Goal: Transaction & Acquisition: Download file/media

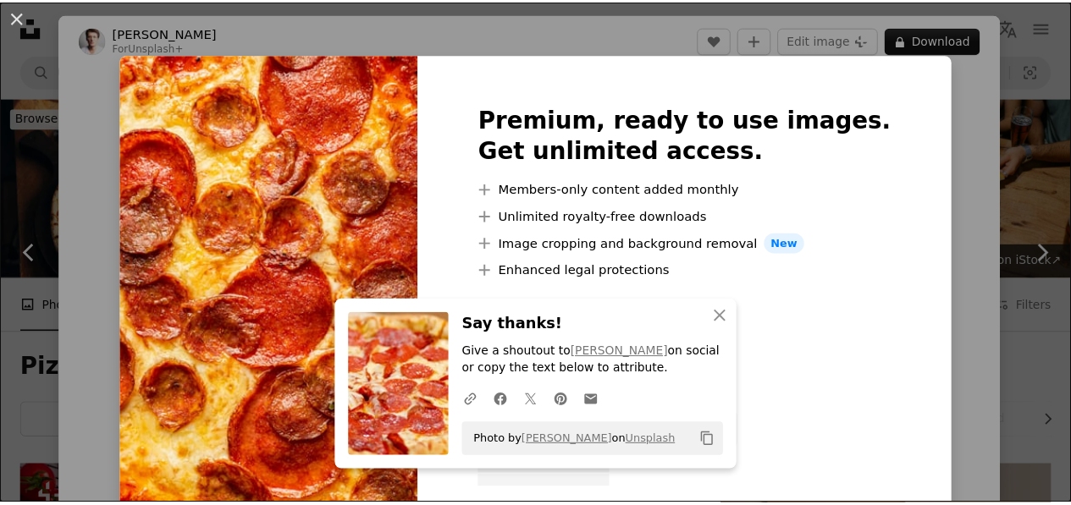
scroll to position [931, 0]
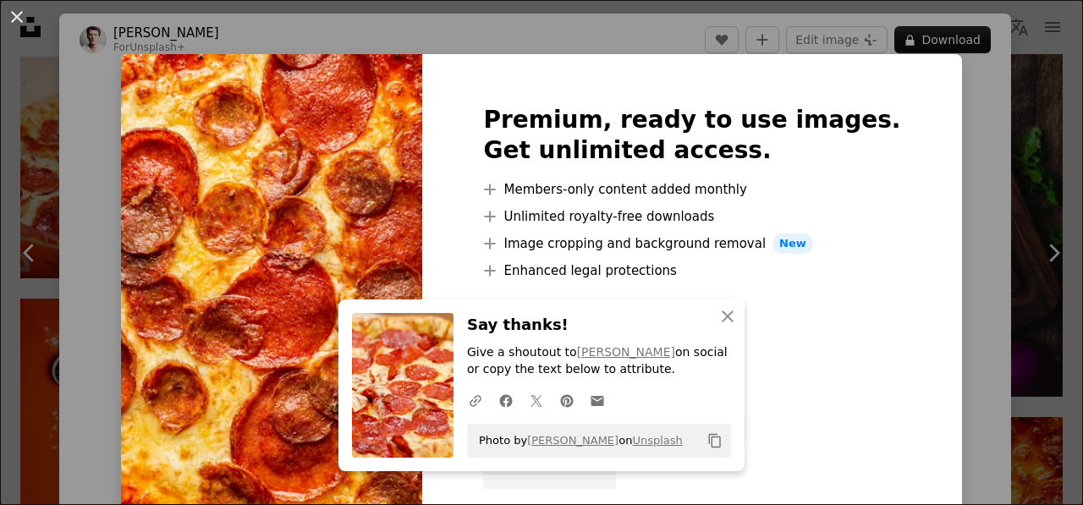
click at [972, 120] on div "An X shape An X shape Close Say thanks! Give a shoutout to [PERSON_NAME] on soc…" at bounding box center [541, 252] width 1083 height 505
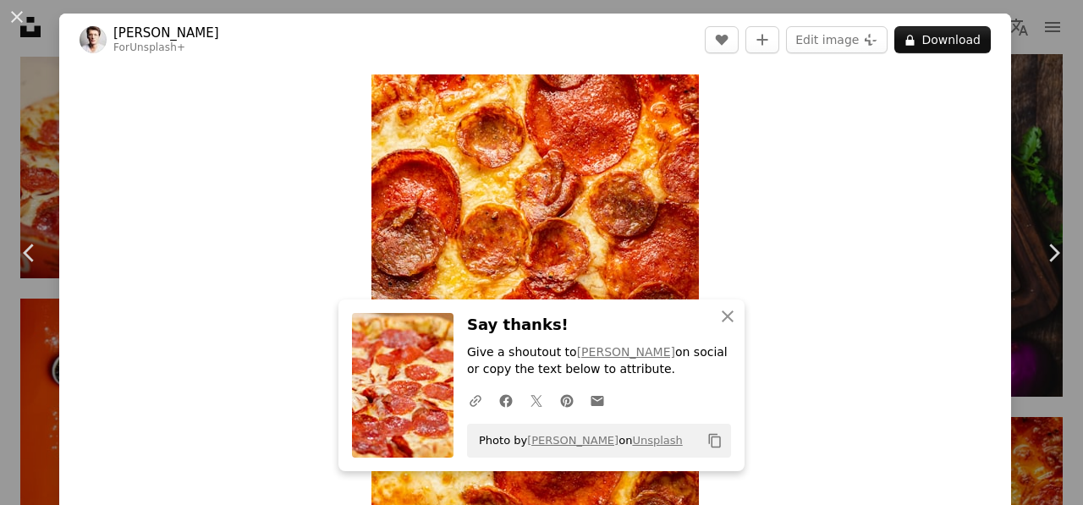
click at [1032, 154] on div "An X shape Chevron left Chevron right An X shape Close Say thanks! Give a shout…" at bounding box center [541, 252] width 1083 height 505
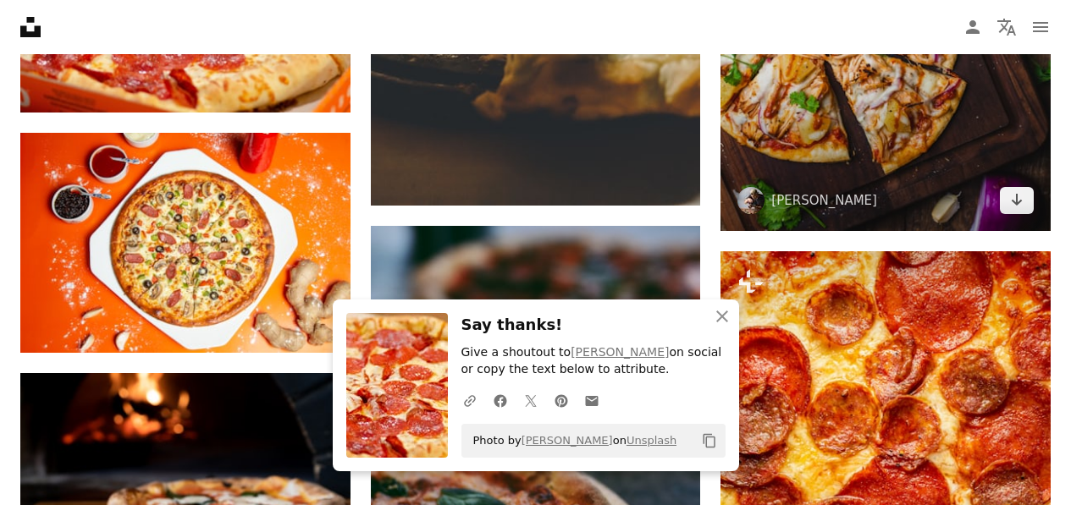
scroll to position [1100, 0]
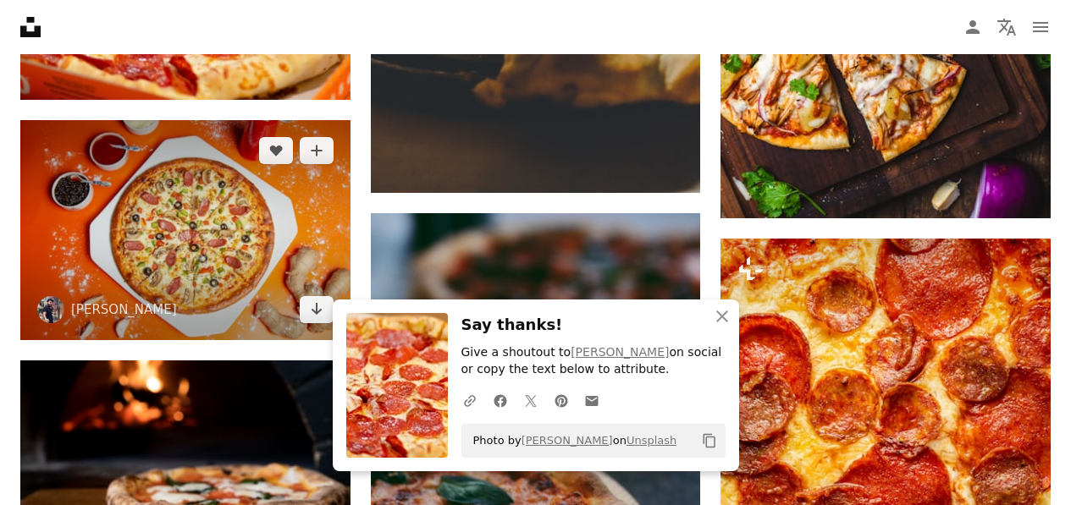
click at [138, 204] on img at bounding box center [185, 230] width 330 height 220
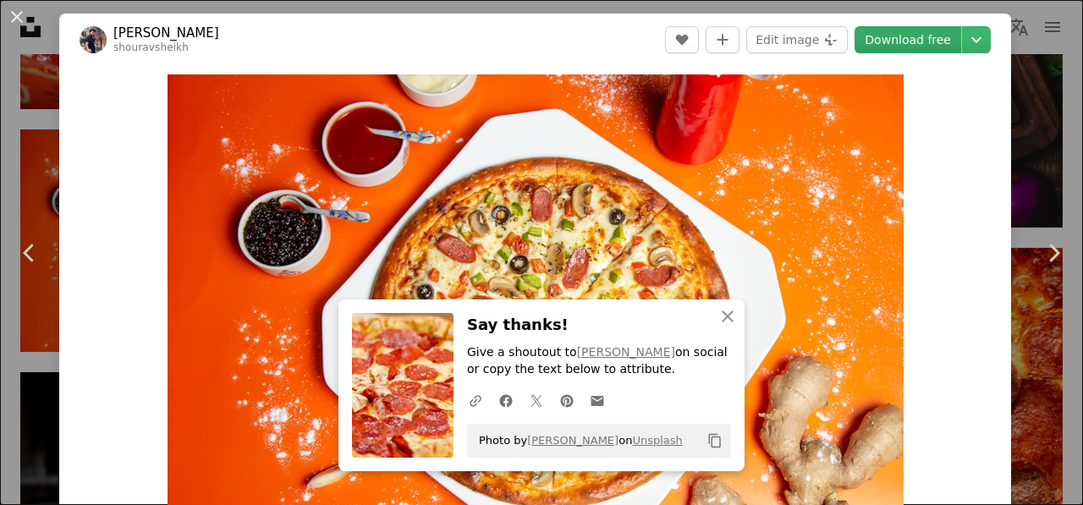
click at [876, 30] on link "Download free" at bounding box center [908, 39] width 107 height 27
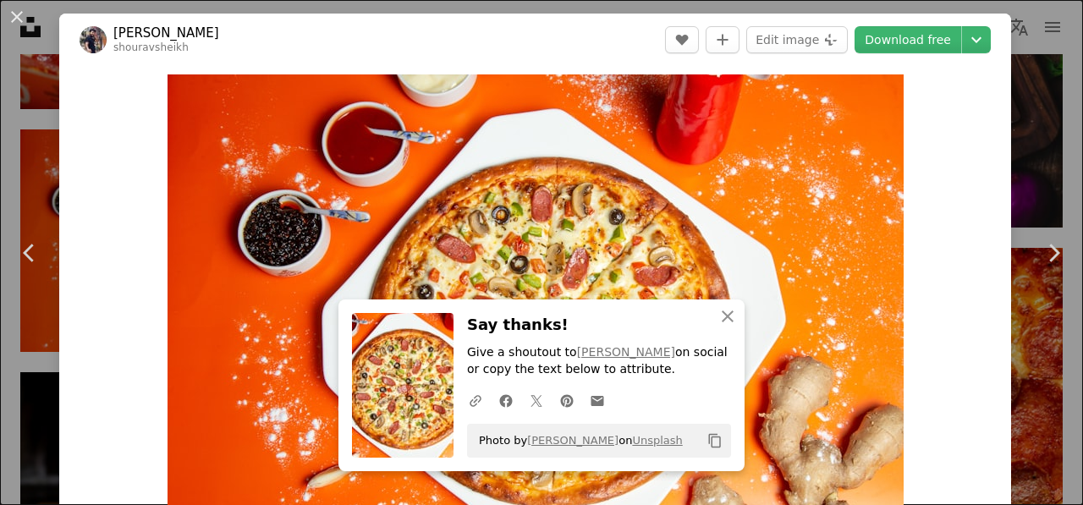
click at [1000, 206] on div "An X shape Chevron left Chevron right An X shape Close Say thanks! Give a shout…" at bounding box center [541, 252] width 1083 height 505
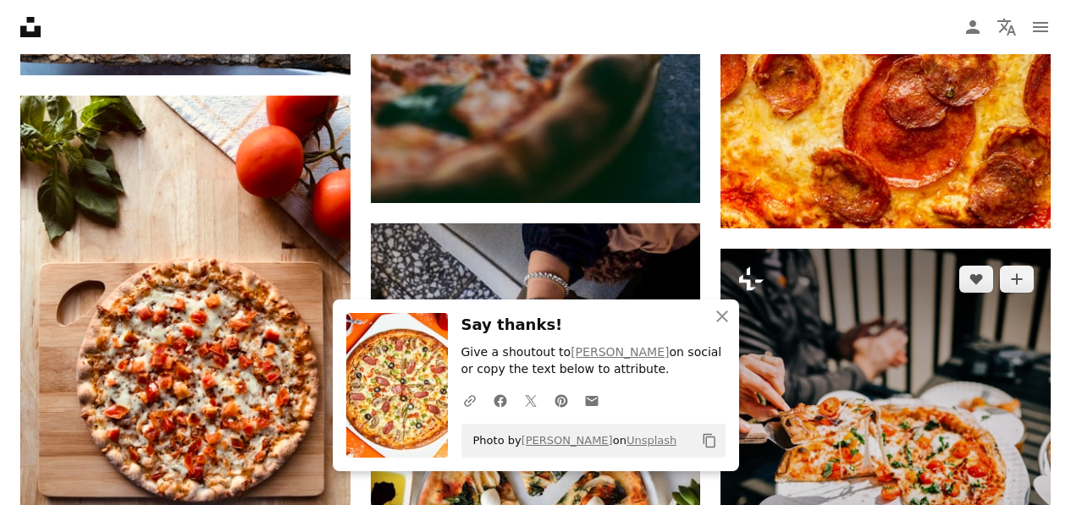
scroll to position [1608, 0]
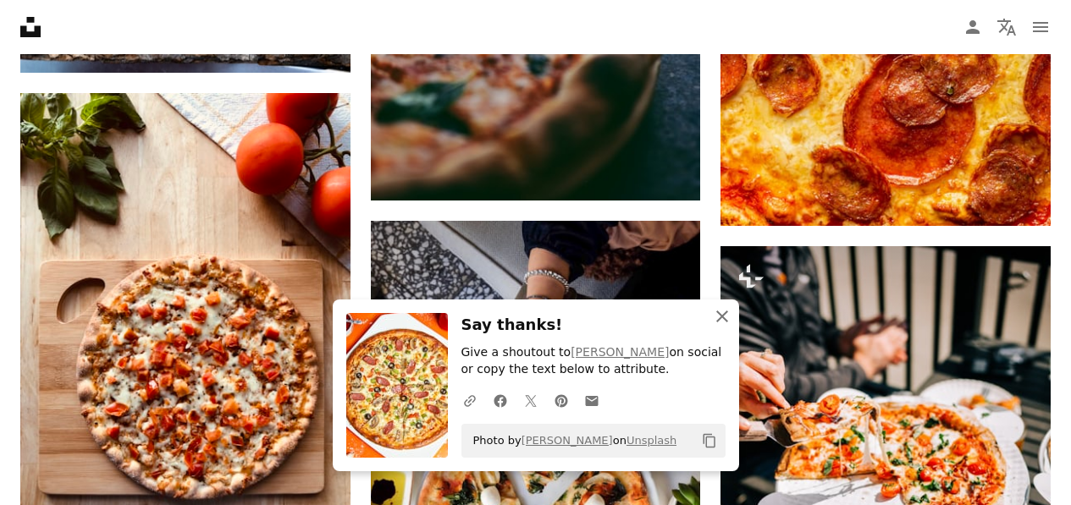
click at [725, 329] on button "An X shape Close" at bounding box center [722, 317] width 34 height 34
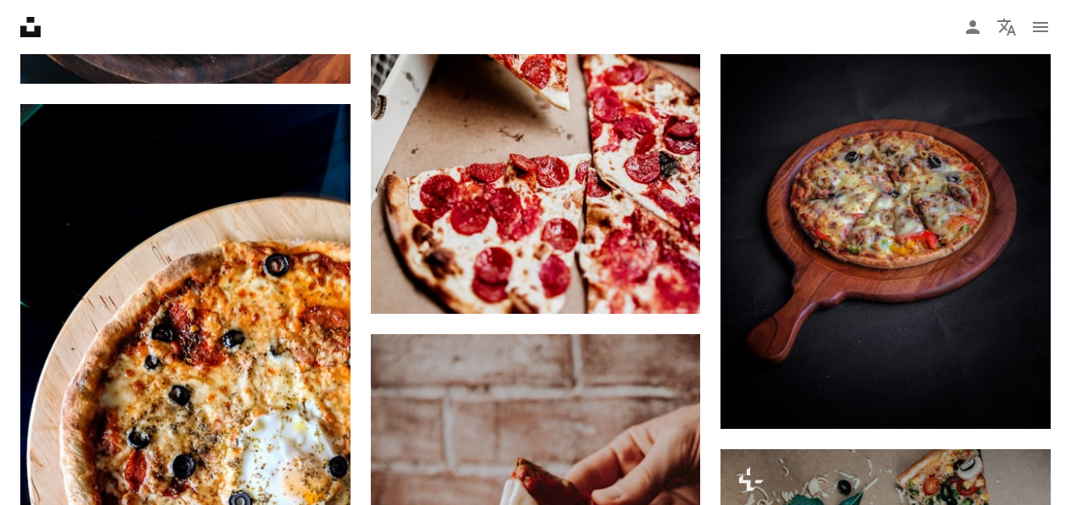
scroll to position [2539, 0]
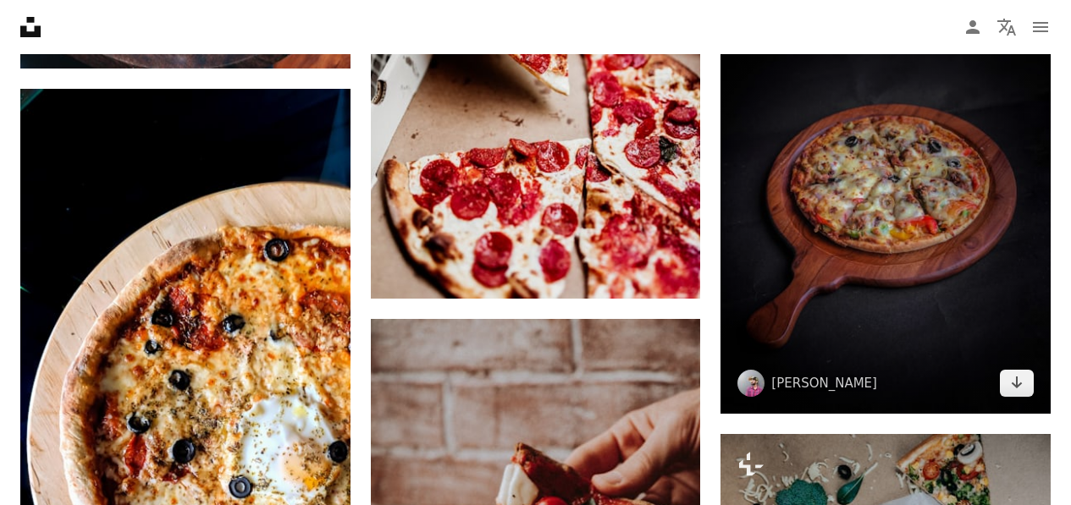
click at [814, 193] on img at bounding box center [885, 198] width 330 height 432
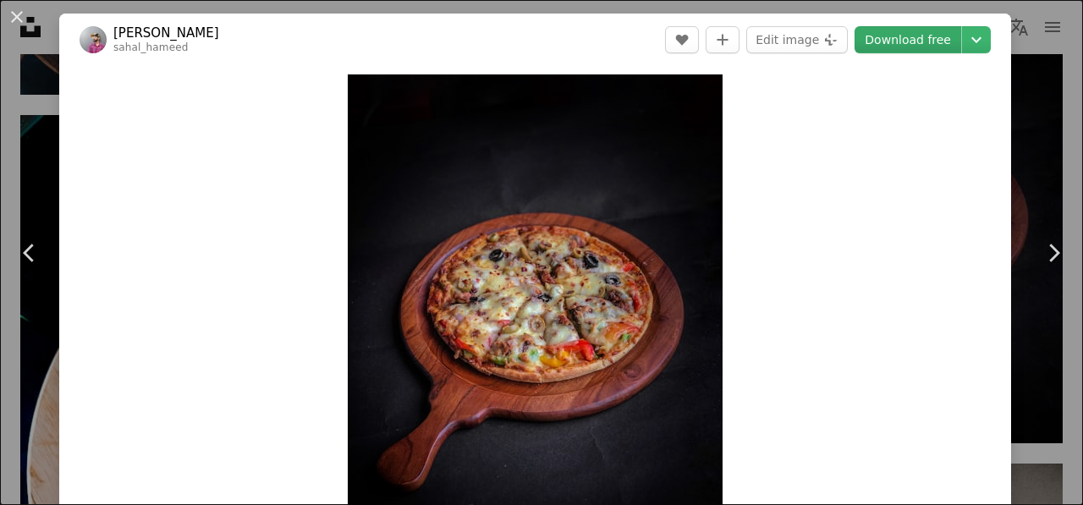
click at [896, 47] on link "Download free" at bounding box center [908, 39] width 107 height 27
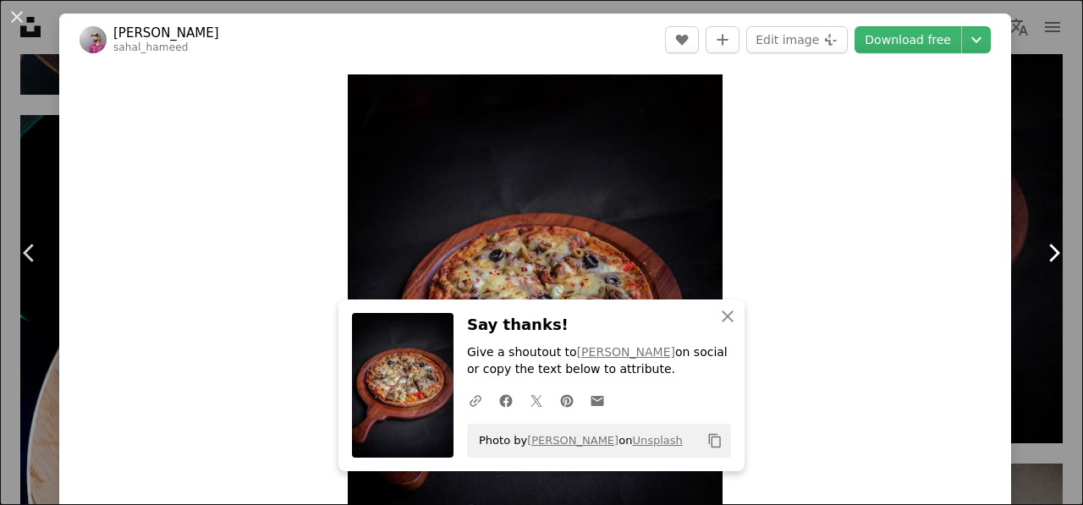
click at [1029, 178] on link "Chevron right" at bounding box center [1053, 253] width 59 height 163
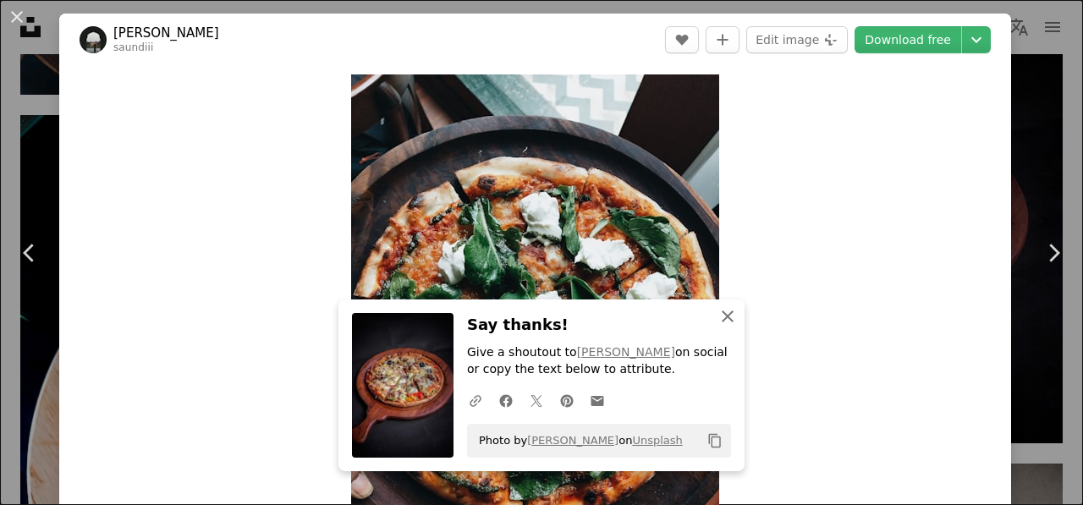
click at [732, 323] on button "An X shape Close" at bounding box center [728, 317] width 34 height 34
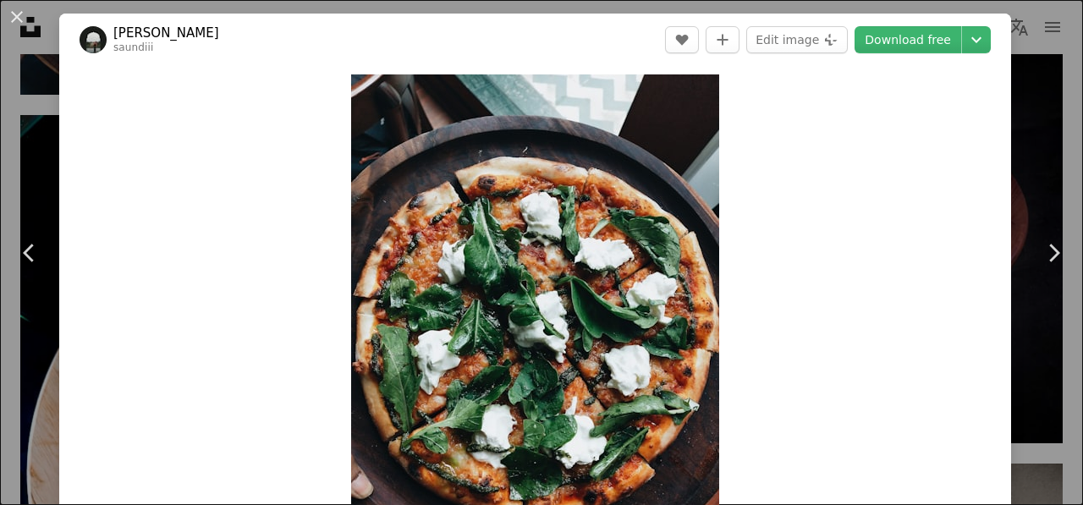
click at [1026, 64] on div "An X shape Chevron left Chevron right [PERSON_NAME] saundiii A heart A plus sig…" at bounding box center [541, 252] width 1083 height 505
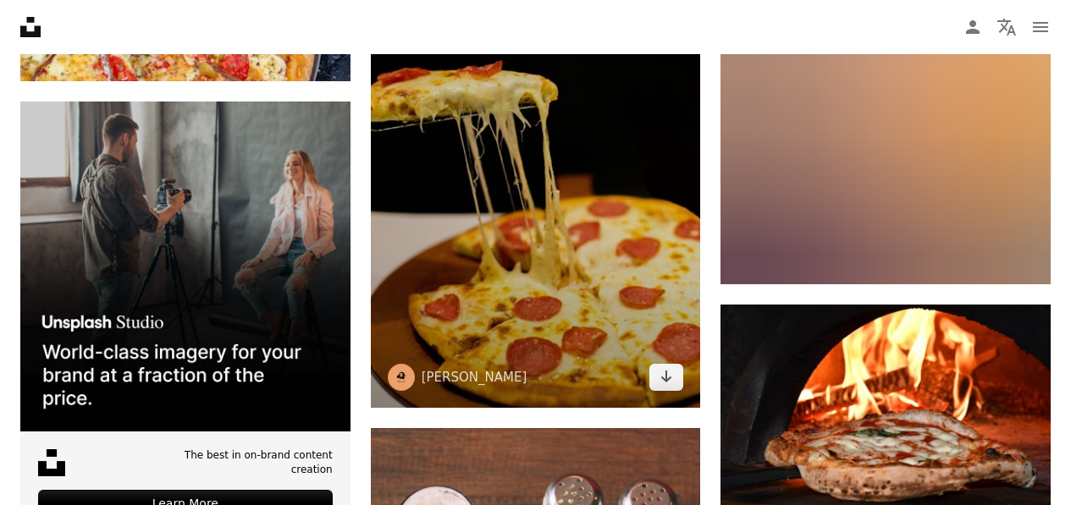
scroll to position [3978, 0]
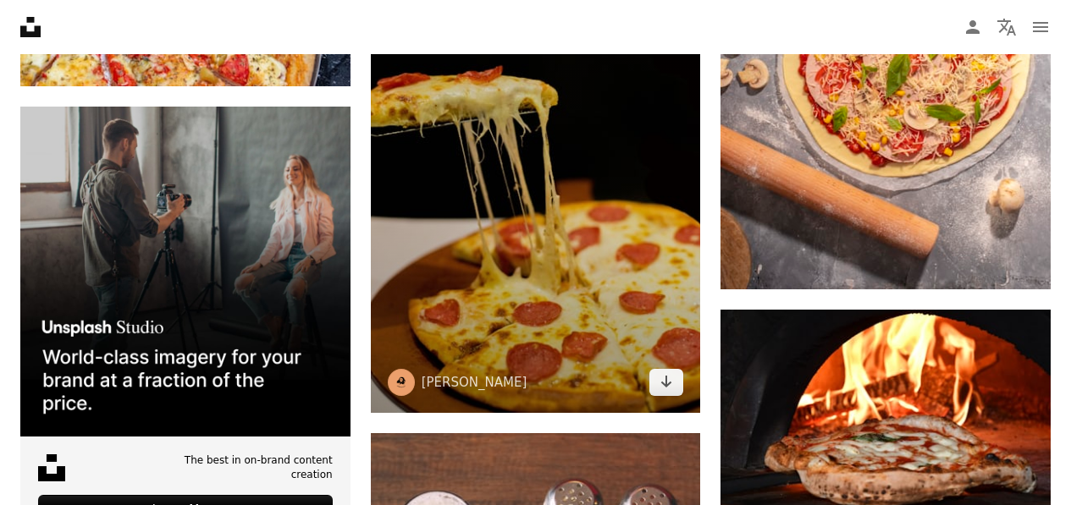
click at [530, 171] on img at bounding box center [536, 167] width 330 height 494
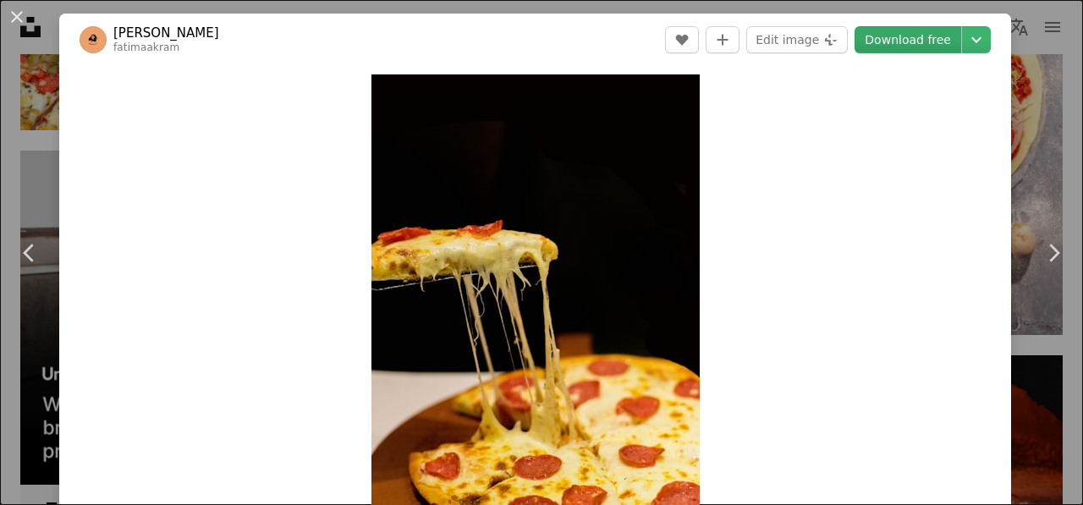
click at [890, 34] on link "Download free" at bounding box center [908, 39] width 107 height 27
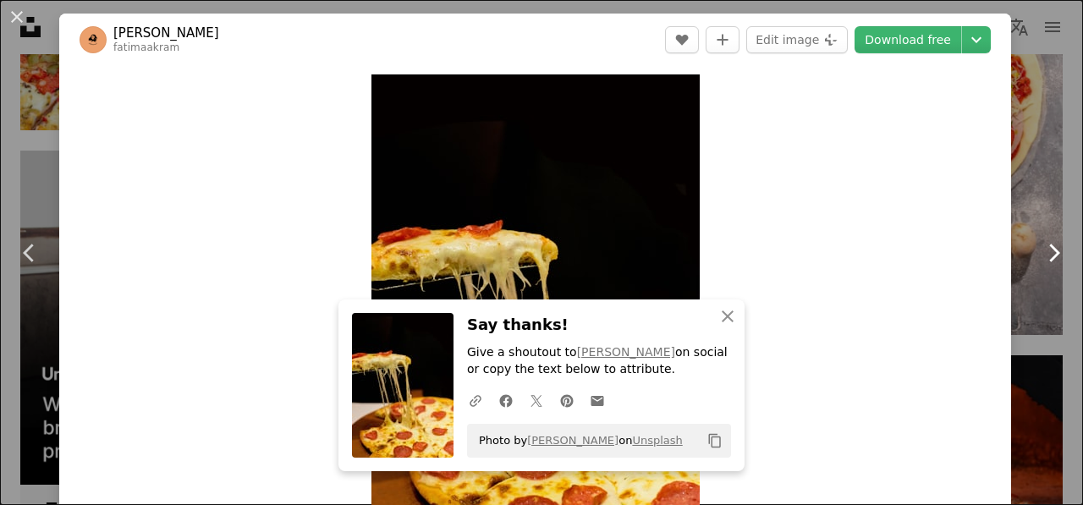
click at [1030, 191] on link "Chevron right" at bounding box center [1053, 253] width 59 height 163
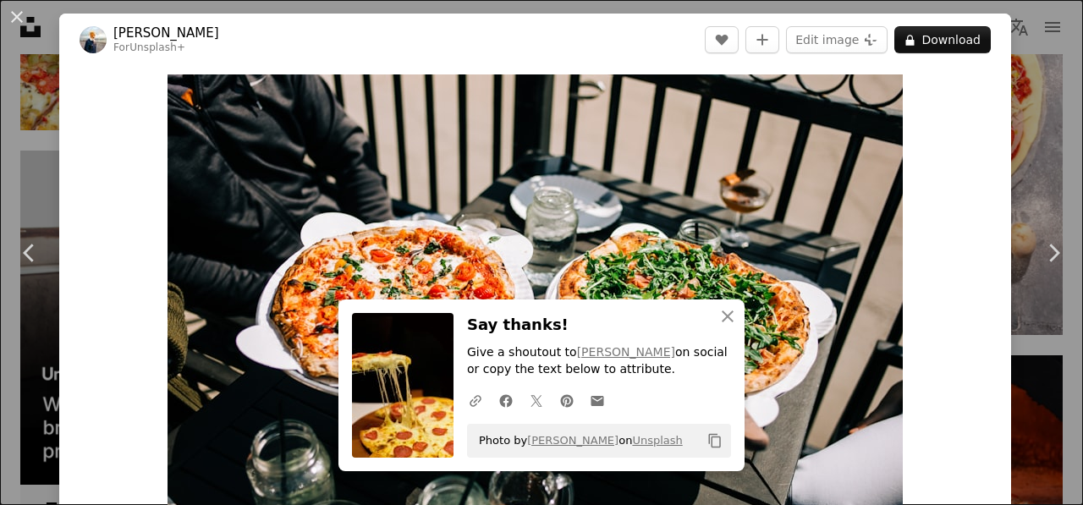
click at [1023, 55] on div "An X shape Chevron left Chevron right An X shape Close Say thanks! Give a shout…" at bounding box center [541, 252] width 1083 height 505
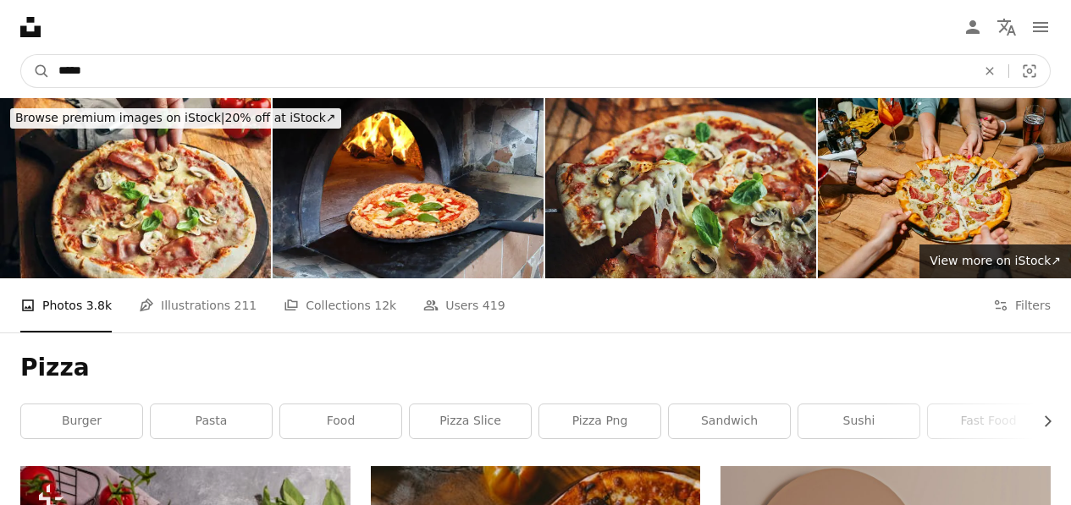
click at [641, 76] on input "*****" at bounding box center [510, 71] width 921 height 32
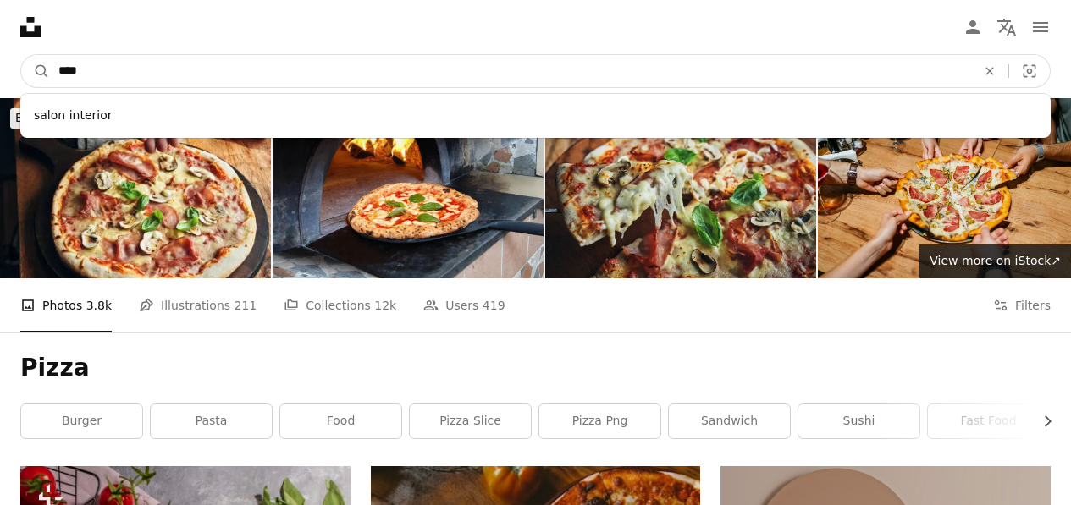
type input "*****"
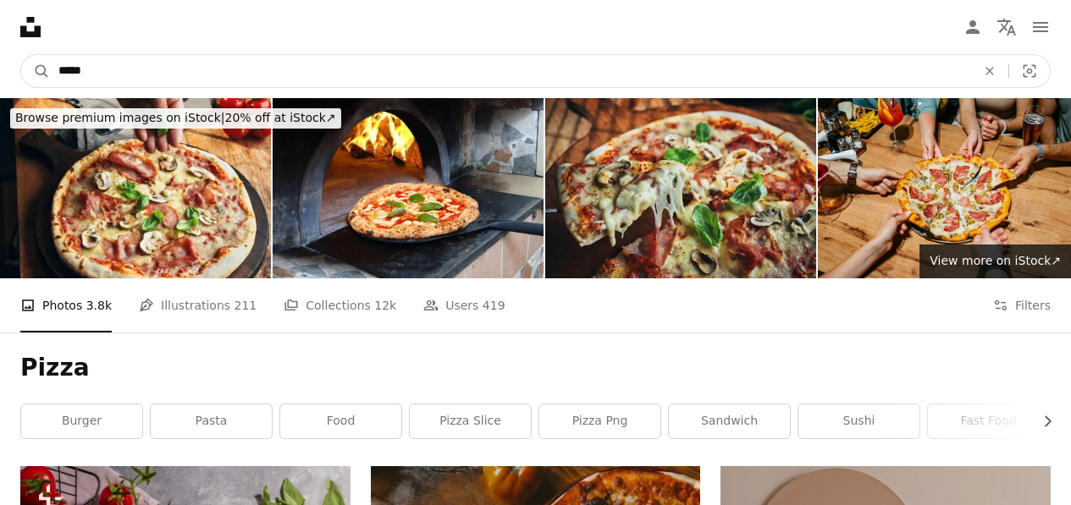
click button "A magnifying glass" at bounding box center [35, 71] width 29 height 32
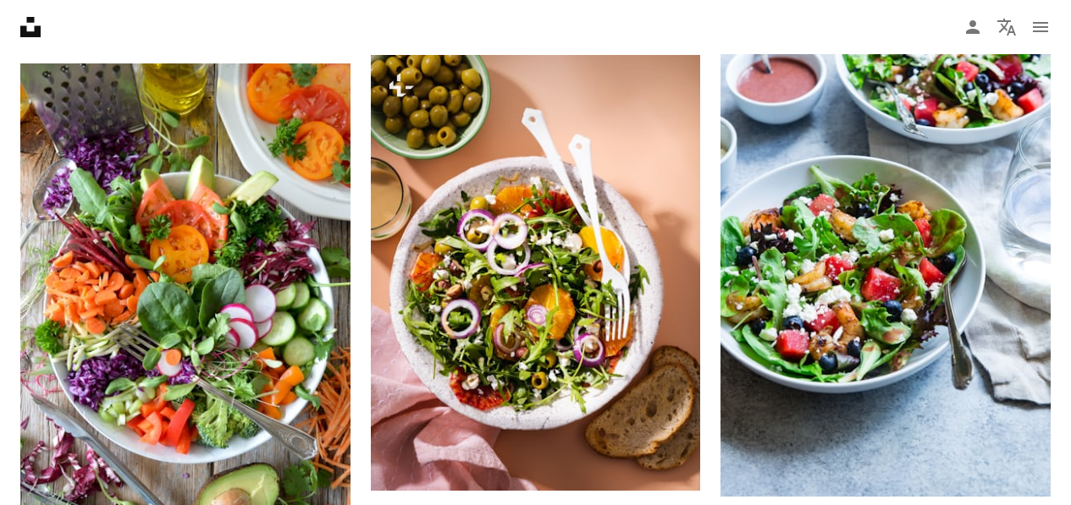
scroll to position [931, 0]
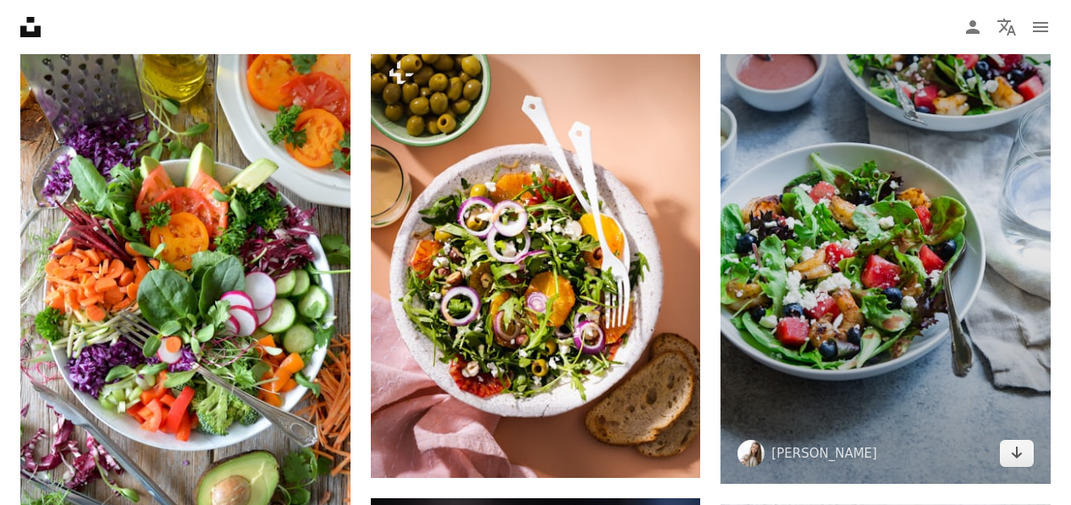
click at [840, 171] on img at bounding box center [885, 237] width 330 height 494
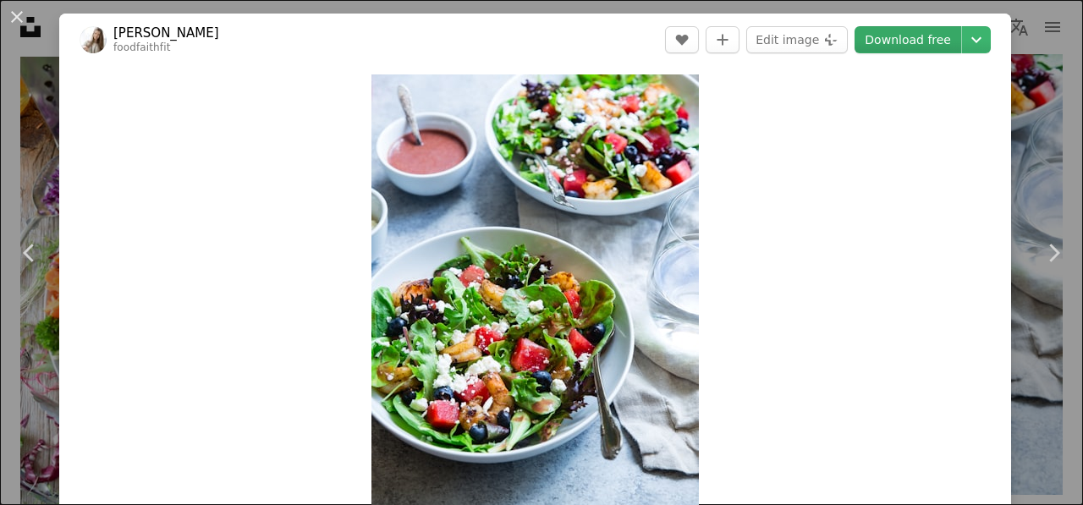
click at [876, 40] on link "Download free" at bounding box center [908, 39] width 107 height 27
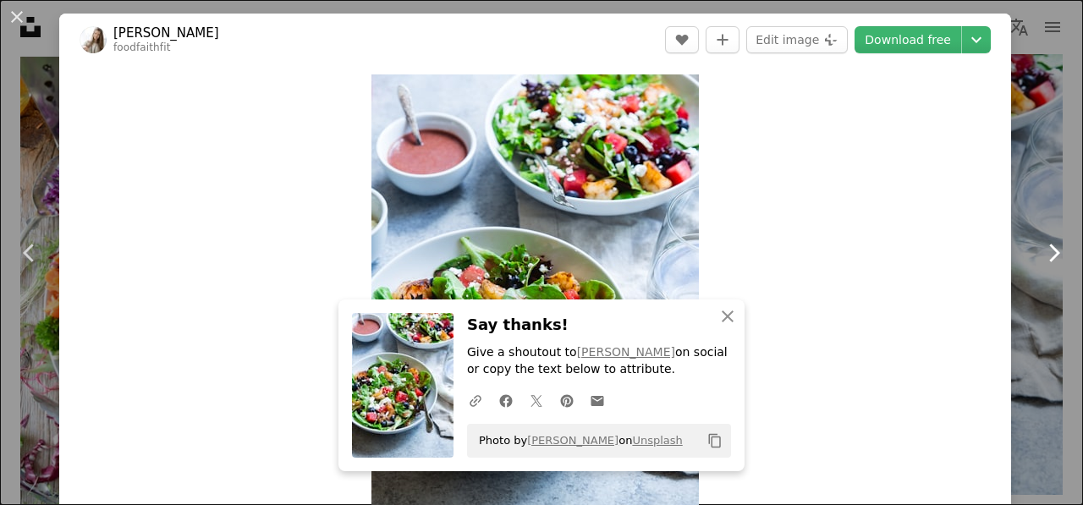
click at [1034, 185] on link "Chevron right" at bounding box center [1053, 253] width 59 height 163
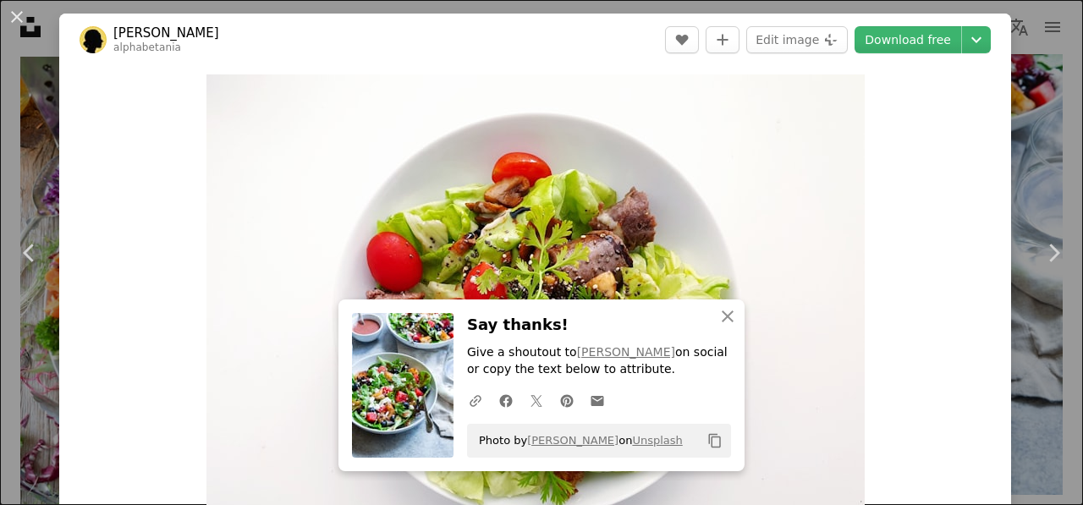
click at [1016, 74] on div "An X shape Chevron left Chevron right An X shape Close Say thanks! Give a shout…" at bounding box center [541, 252] width 1083 height 505
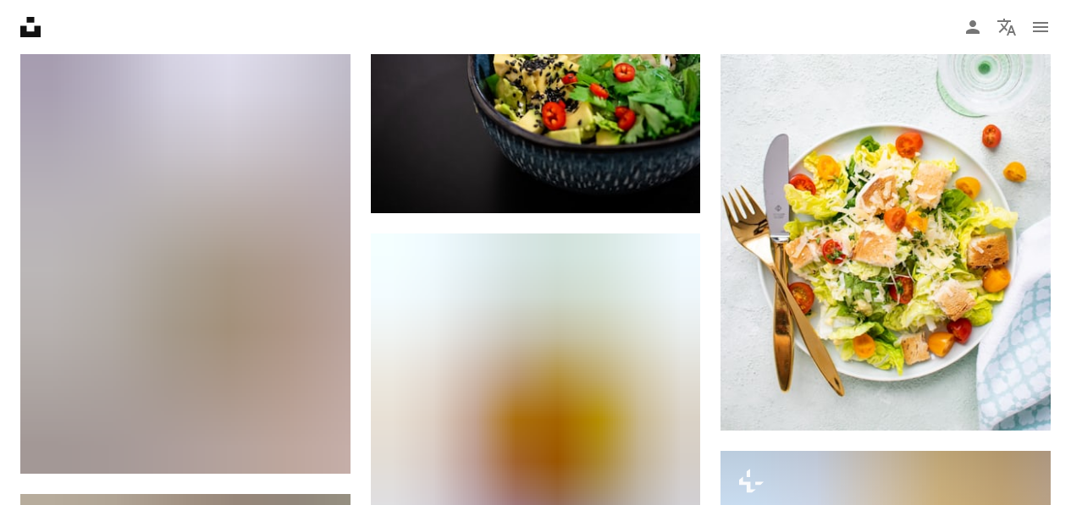
scroll to position [1524, 0]
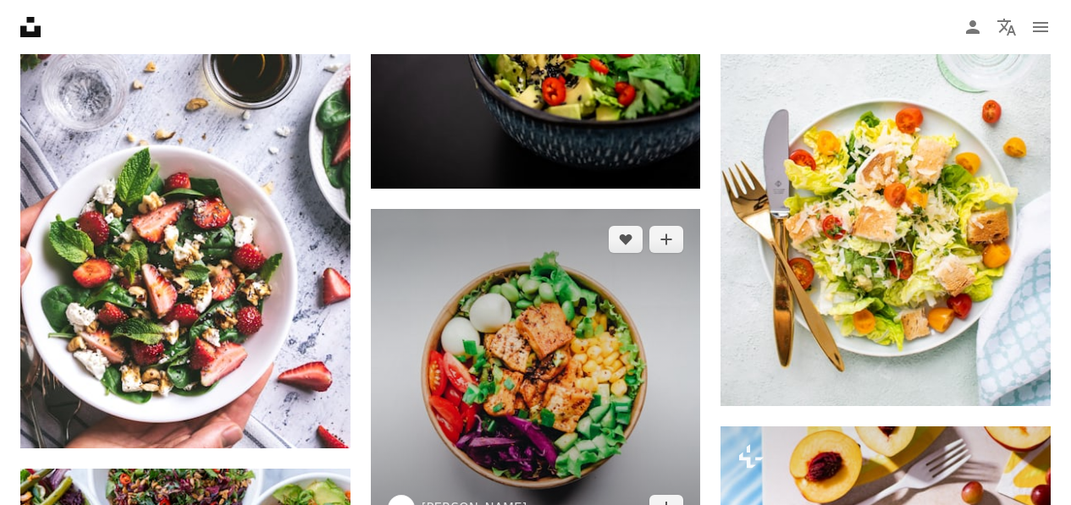
click at [572, 302] on img at bounding box center [536, 374] width 330 height 330
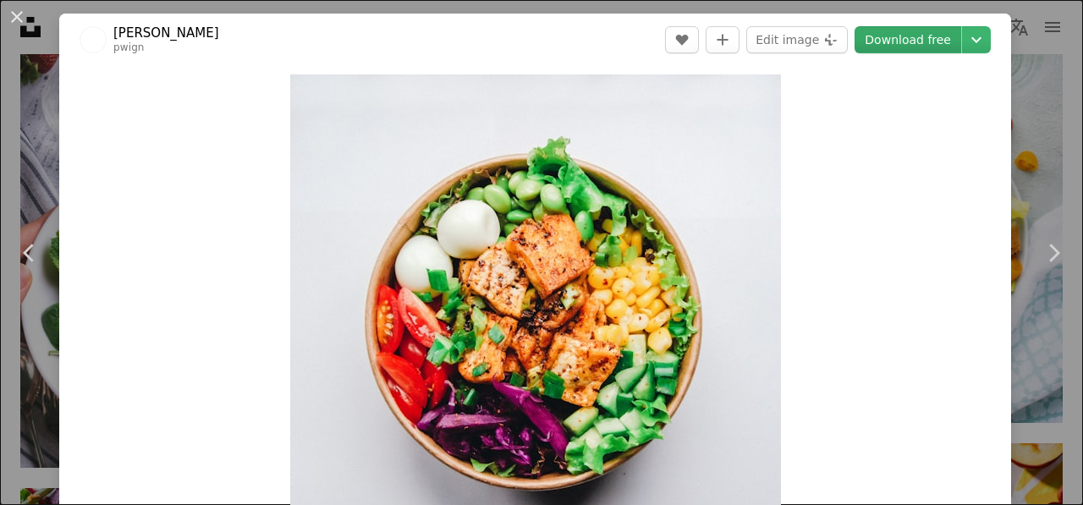
click at [874, 37] on link "Download free" at bounding box center [908, 39] width 107 height 27
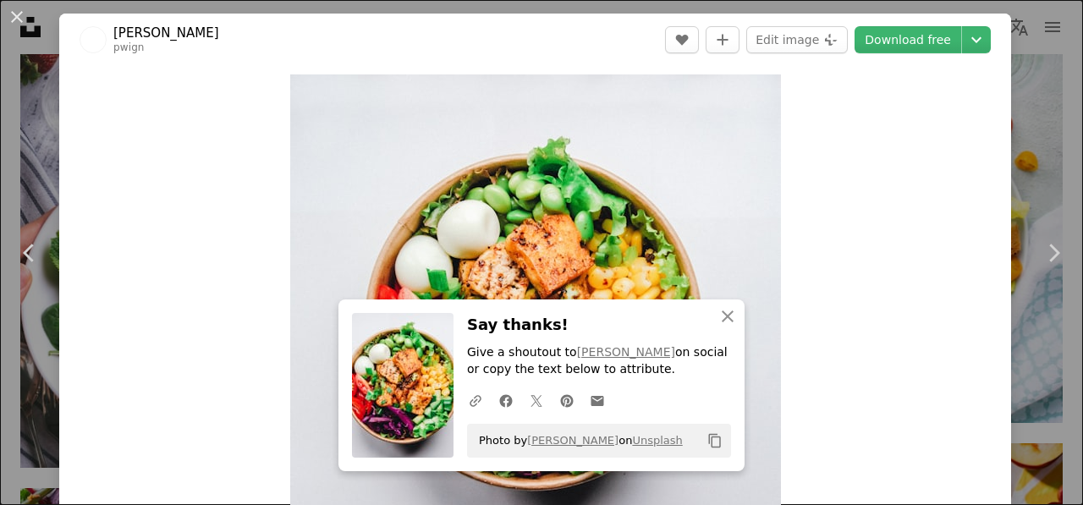
click at [1013, 93] on div "An X shape Chevron left Chevron right An X shape Close Say thanks! Give a shout…" at bounding box center [541, 252] width 1083 height 505
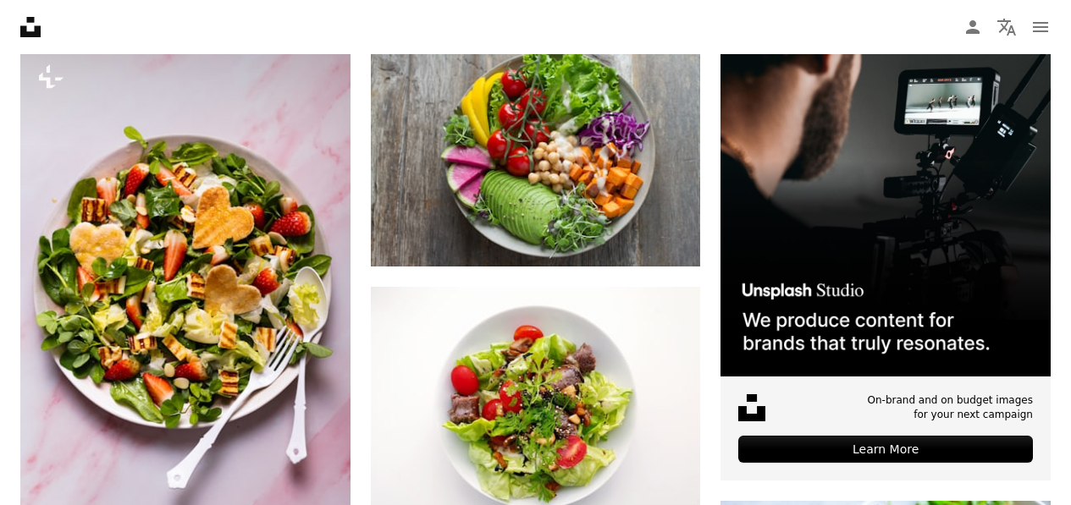
scroll to position [423, 0]
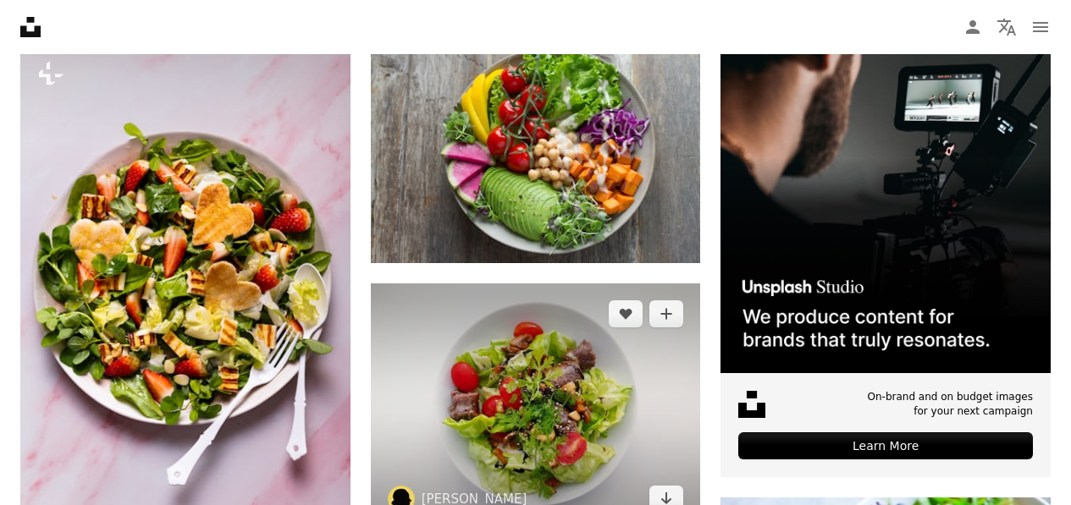
click at [503, 307] on img at bounding box center [536, 406] width 330 height 245
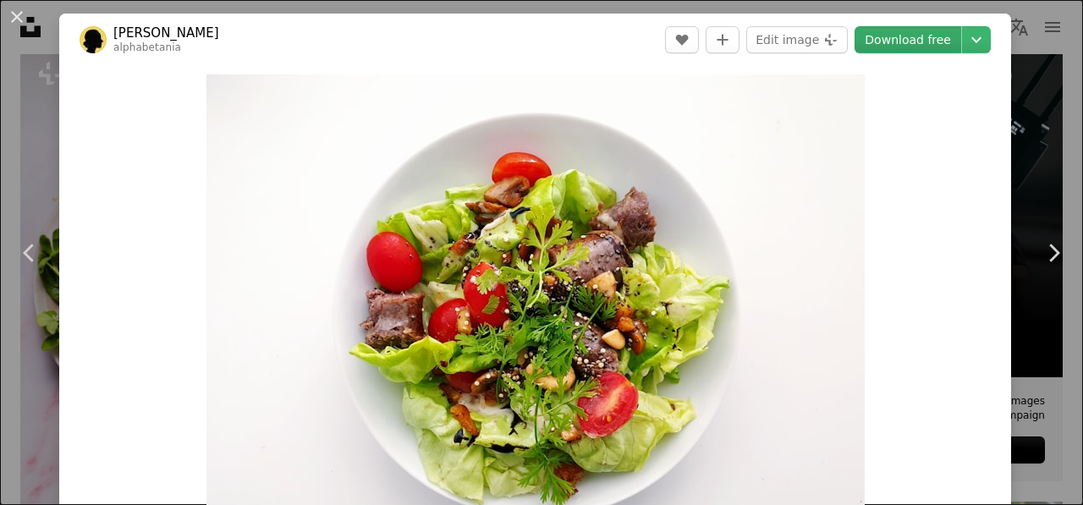
click at [902, 41] on link "Download free" at bounding box center [908, 39] width 107 height 27
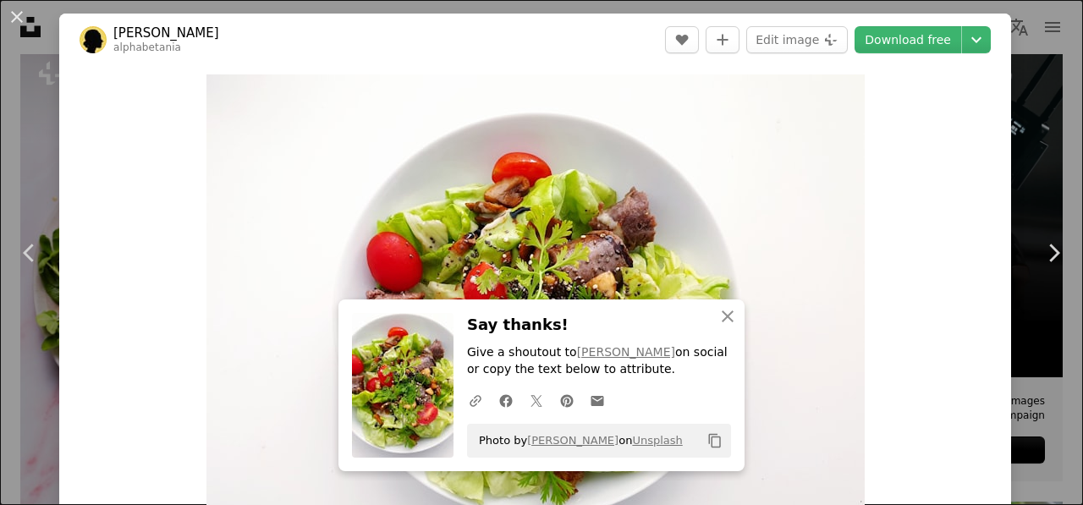
click at [639, 313] on h3 "Say thanks!" at bounding box center [599, 325] width 264 height 25
click at [729, 308] on icon "An X shape" at bounding box center [728, 316] width 20 height 20
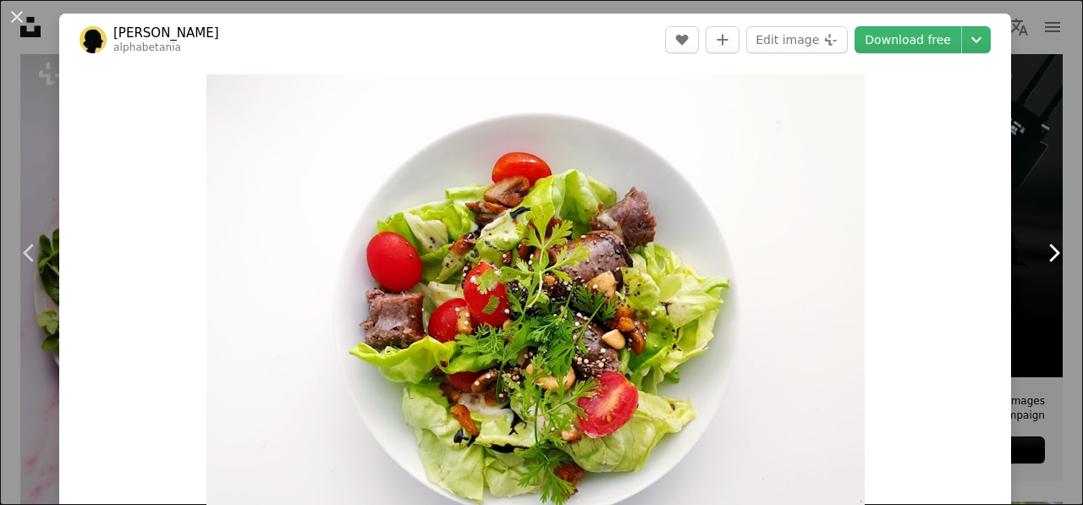
click at [1032, 175] on link "Chevron right" at bounding box center [1053, 253] width 59 height 163
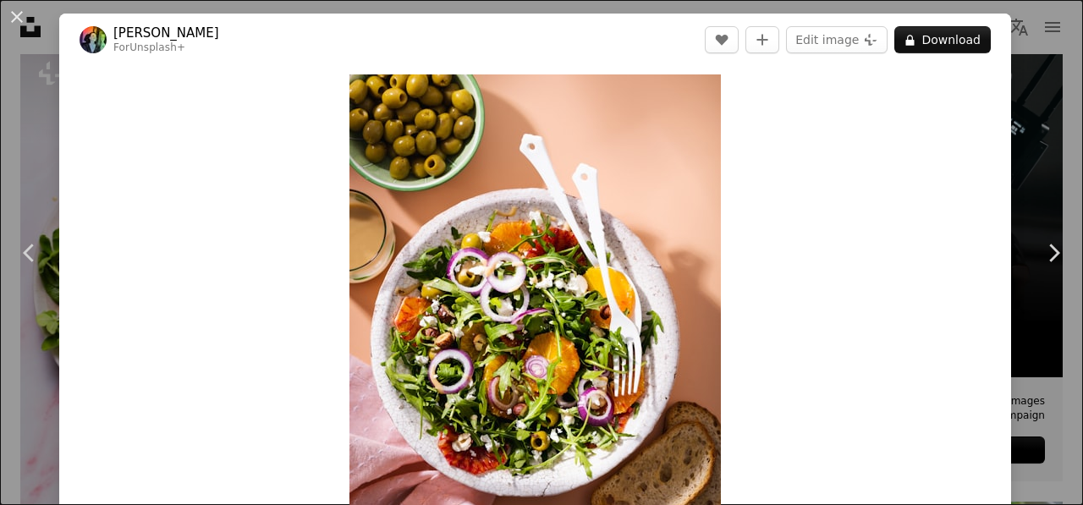
click at [1018, 119] on div "An X shape Chevron left Chevron right [PERSON_NAME] For Unsplash+ A heart A plu…" at bounding box center [541, 252] width 1083 height 505
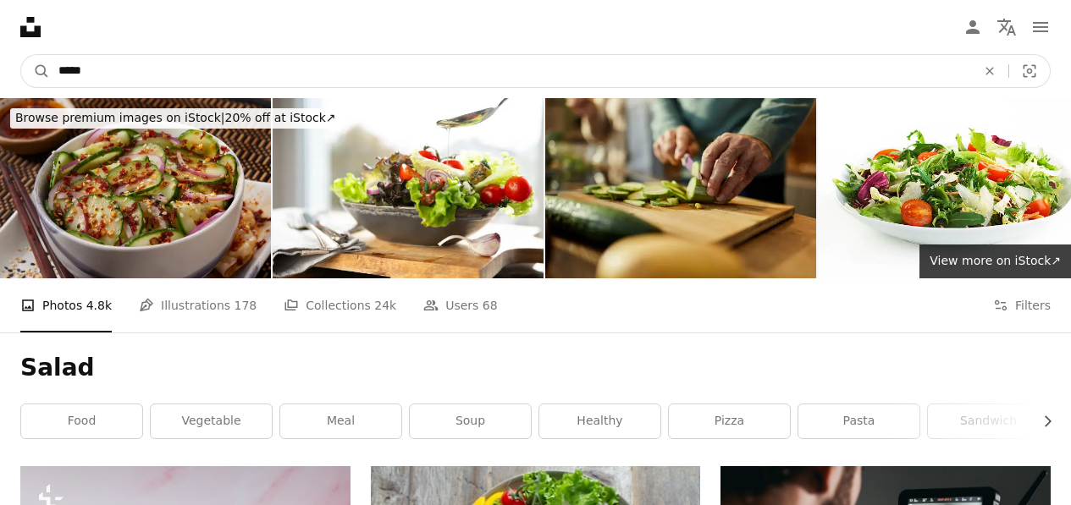
click at [123, 83] on input "*****" at bounding box center [510, 71] width 921 height 32
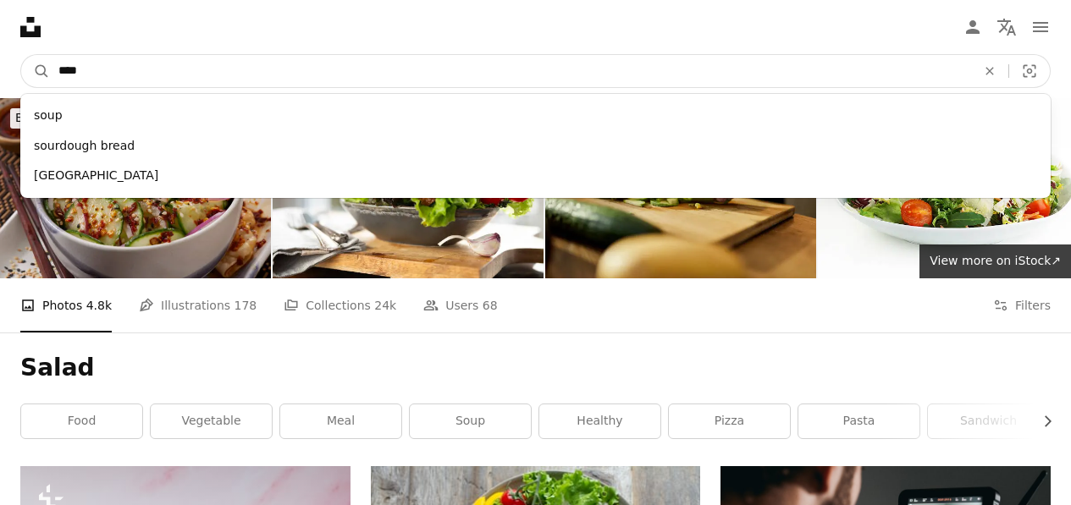
type input "****"
click at [21, 55] on button "A magnifying glass" at bounding box center [35, 71] width 29 height 32
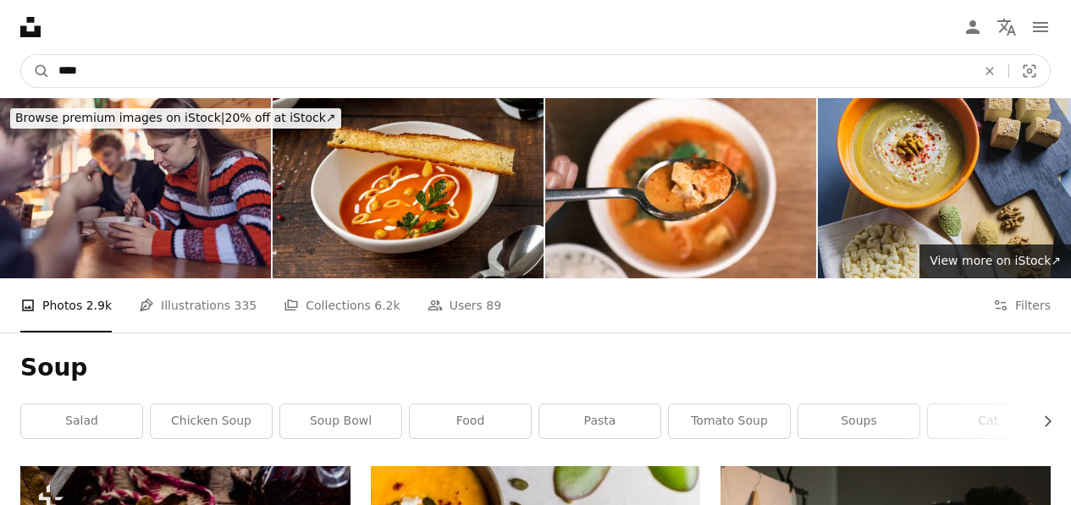
click at [390, 68] on input "****" at bounding box center [510, 71] width 921 height 32
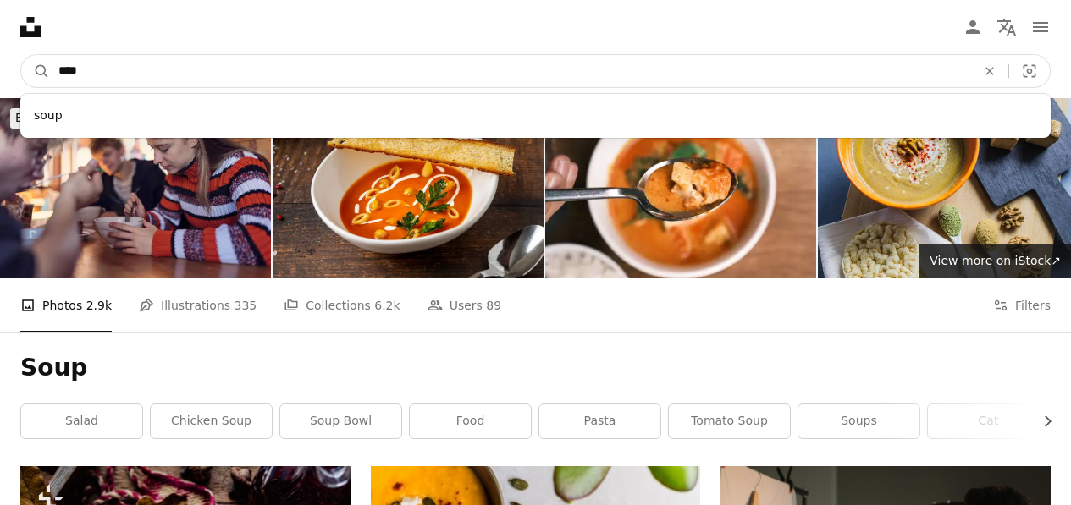
click at [390, 68] on input "****" at bounding box center [510, 71] width 921 height 32
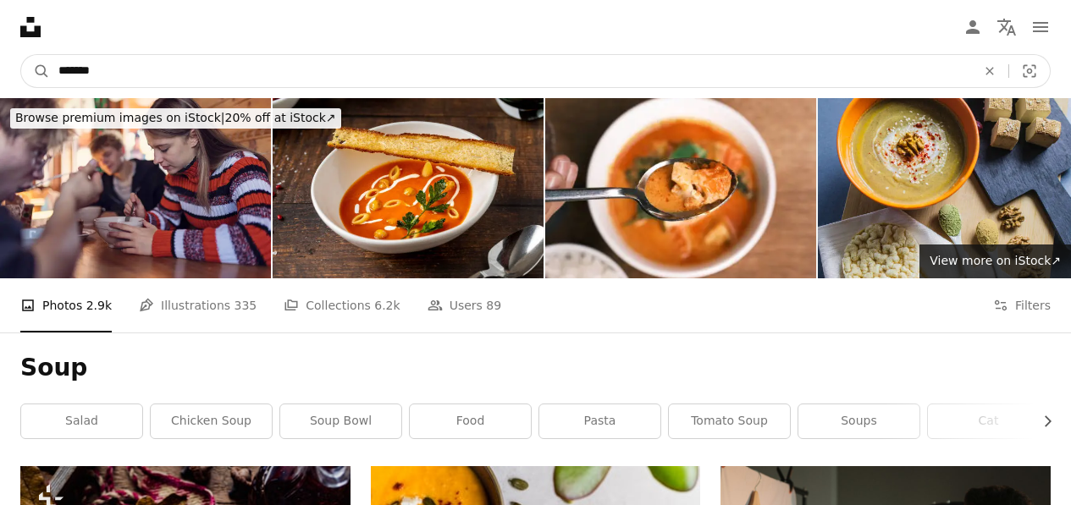
type input "********"
click button "A magnifying glass" at bounding box center [35, 71] width 29 height 32
